Goal: Find specific page/section

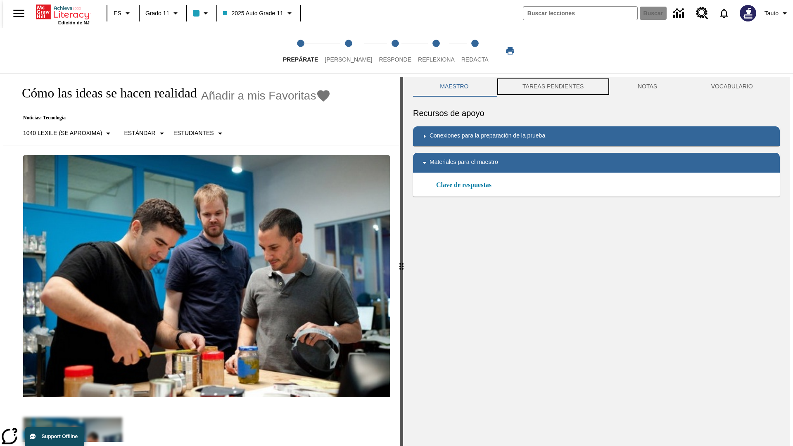
click at [552, 87] on button "TAREAS PENDIENTES" at bounding box center [552, 87] width 115 height 20
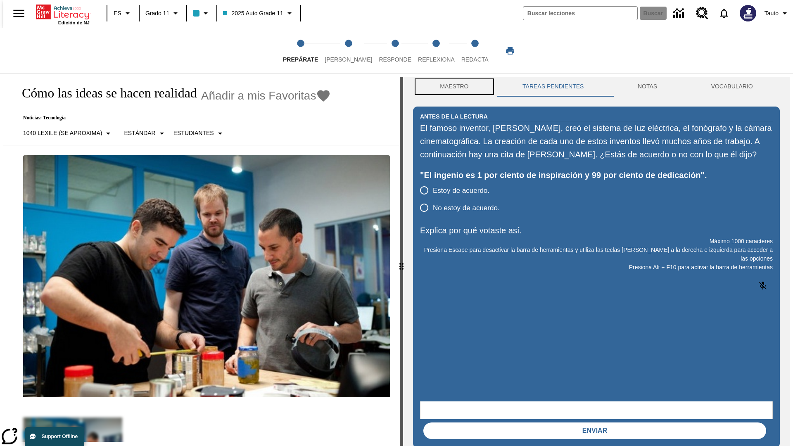
scroll to position [0, 0]
